Goal: Information Seeking & Learning: Learn about a topic

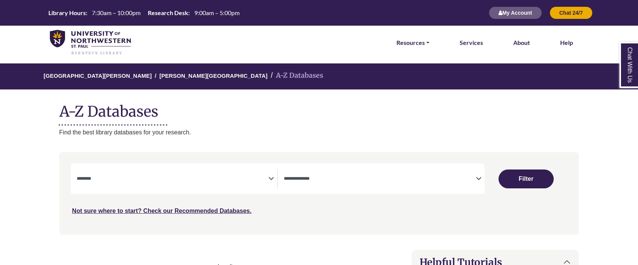
select select "Database Subject Filter"
select select "Database Types Filter"
select select "Database Subject Filter"
select select "Database Types Filter"
click at [100, 29] on link at bounding box center [90, 42] width 81 height 29
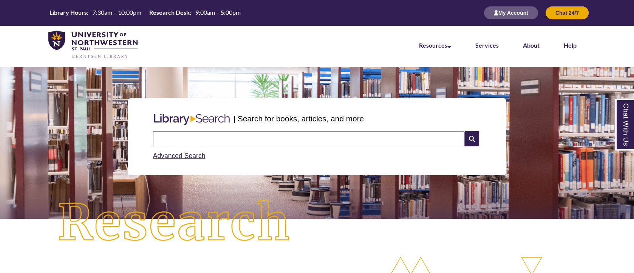
click at [235, 139] on input "text" at bounding box center [309, 138] width 312 height 15
click at [164, 137] on input "text" at bounding box center [309, 138] width 312 height 15
type input "*"
type input "**********"
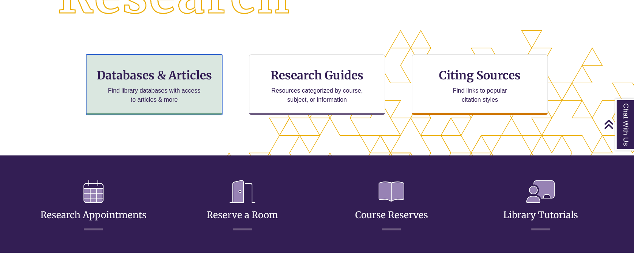
click at [193, 77] on h3 "Databases & Articles" at bounding box center [154, 75] width 123 height 14
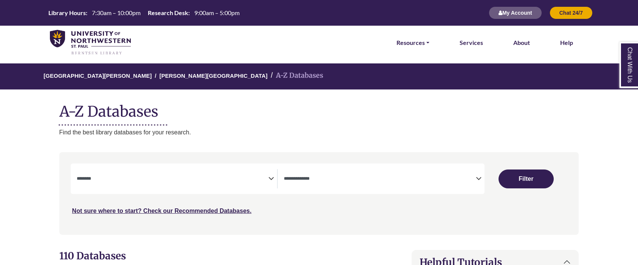
select select "Database Subject Filter"
select select "Database Types Filter"
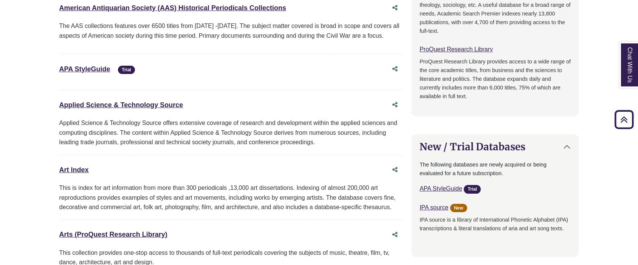
scroll to position [604, 0]
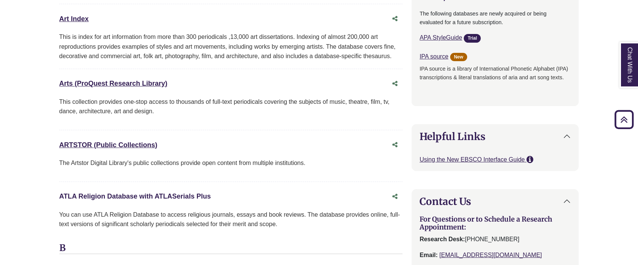
click at [82, 196] on link "ATLA Religion Database with ATLASerials Plus This link opens in a new window" at bounding box center [134, 197] width 151 height 8
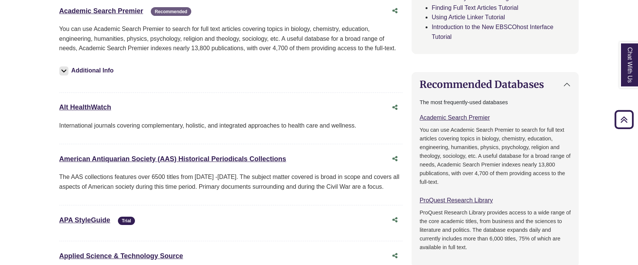
scroll to position [227, 0]
